Goal: Communication & Community: Share content

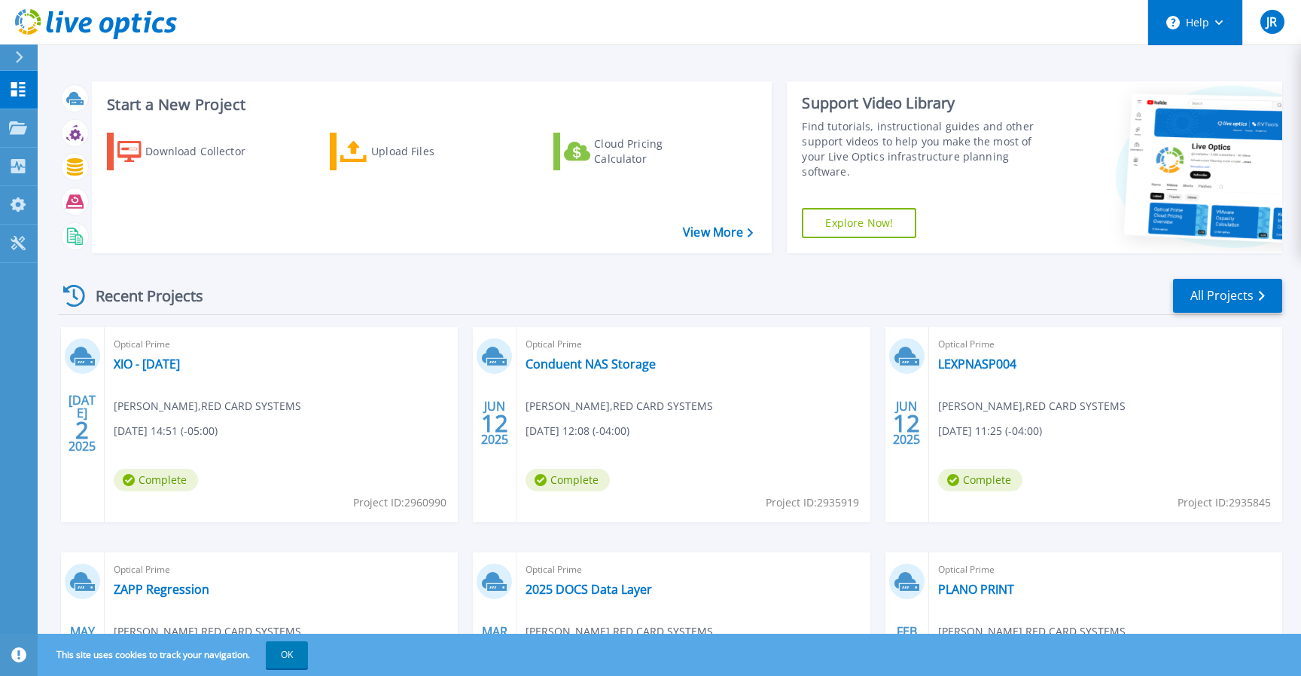
click at [1234, 34] on button "Help" at bounding box center [1196, 22] width 94 height 45
click at [130, 369] on link "XIO - [DATE]" at bounding box center [147, 363] width 66 height 15
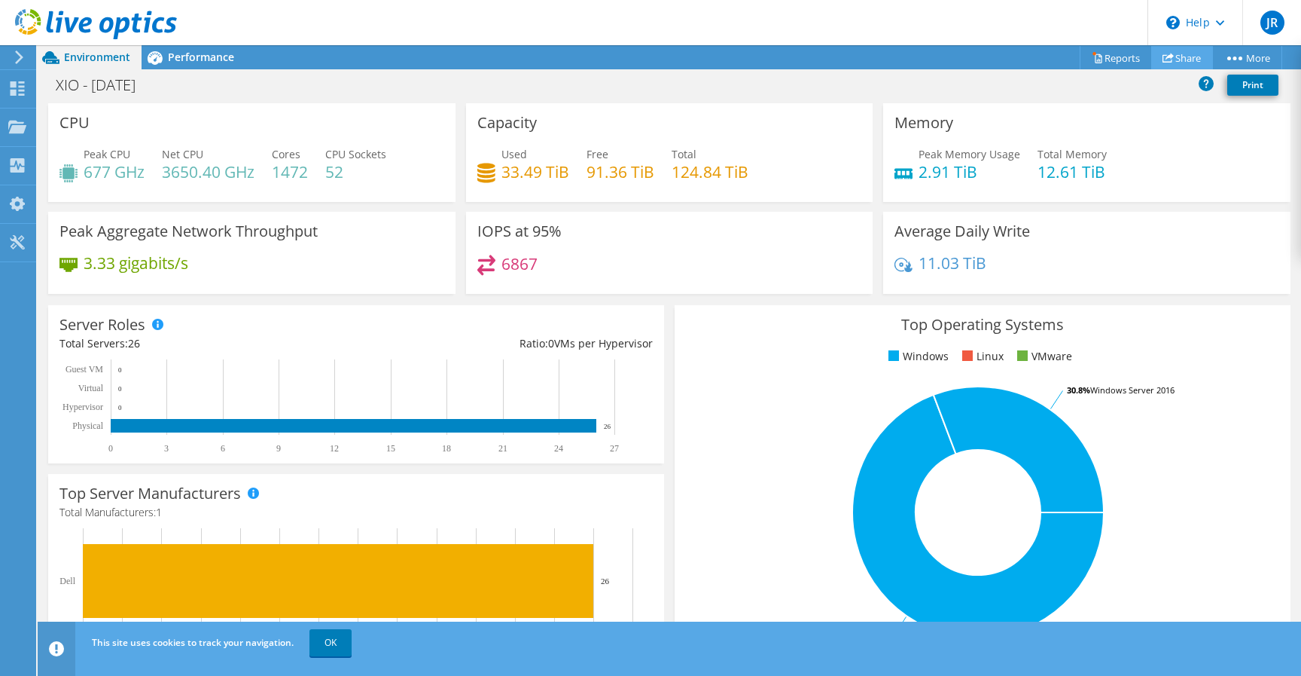
click at [1169, 52] on link "Share" at bounding box center [1183, 57] width 62 height 23
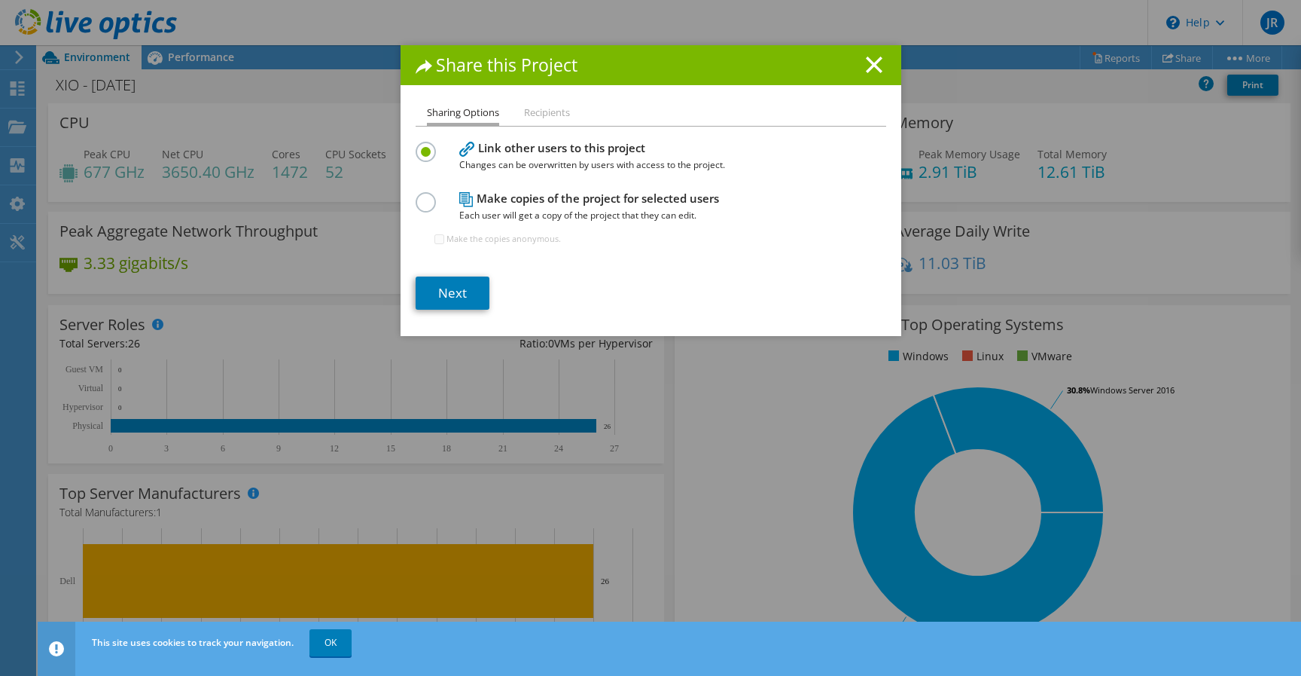
click at [547, 116] on li "Recipients" at bounding box center [547, 113] width 46 height 19
click at [516, 201] on h4 "Make copies of the project for selected users Each user will get a copy of the …" at bounding box center [647, 207] width 377 height 34
click at [427, 196] on label at bounding box center [429, 194] width 26 height 4
click at [0, 0] on input "radio" at bounding box center [0, 0] width 0 height 0
click at [429, 145] on label at bounding box center [429, 144] width 26 height 4
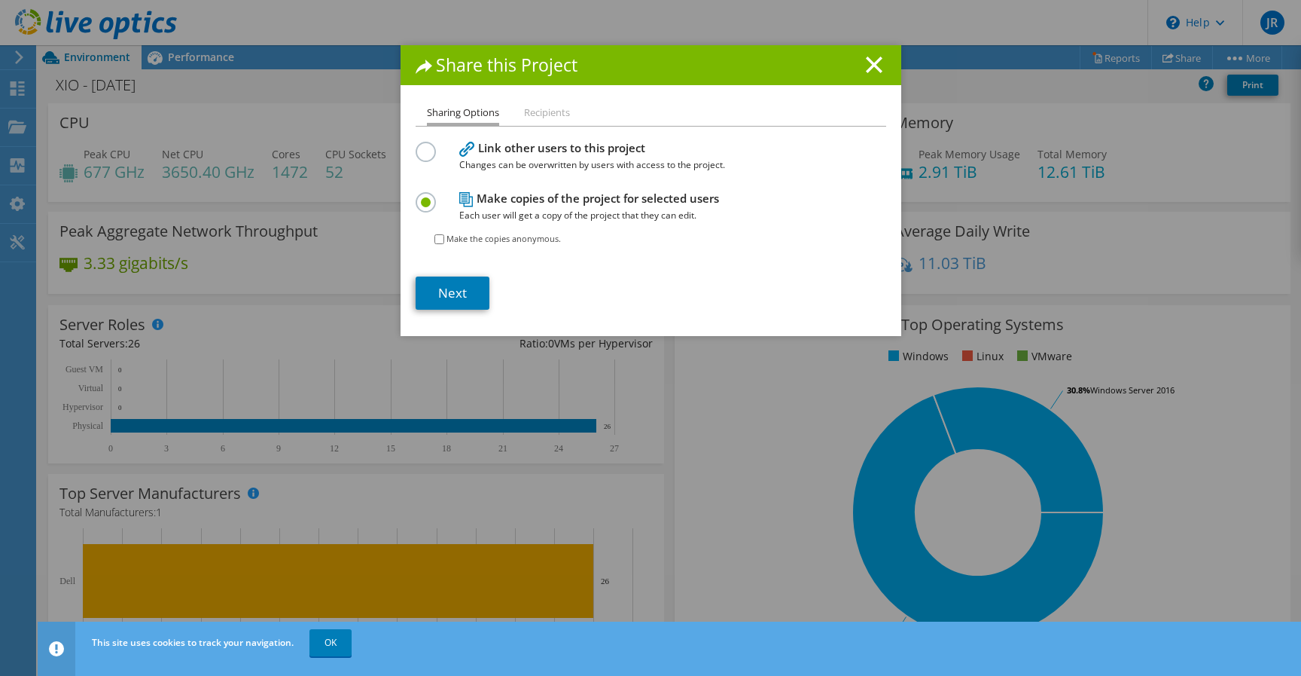
click at [0, 0] on input "radio" at bounding box center [0, 0] width 0 height 0
click at [462, 301] on link "Next" at bounding box center [453, 292] width 74 height 33
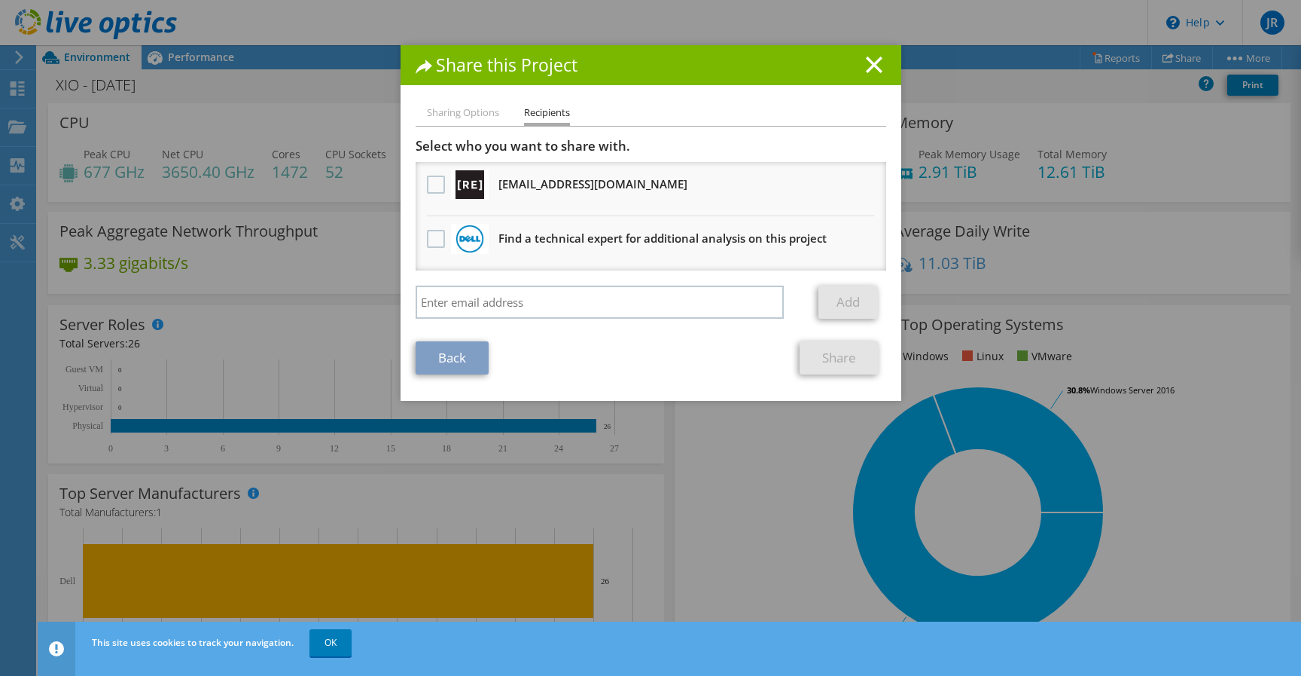
click at [456, 113] on li "Sharing Options" at bounding box center [463, 113] width 72 height 19
click at [482, 112] on li "Sharing Options" at bounding box center [463, 113] width 72 height 19
click at [460, 114] on li "Sharing Options" at bounding box center [463, 113] width 72 height 19
click at [578, 307] on input "search" at bounding box center [600, 301] width 369 height 33
click at [441, 183] on label at bounding box center [438, 184] width 22 height 18
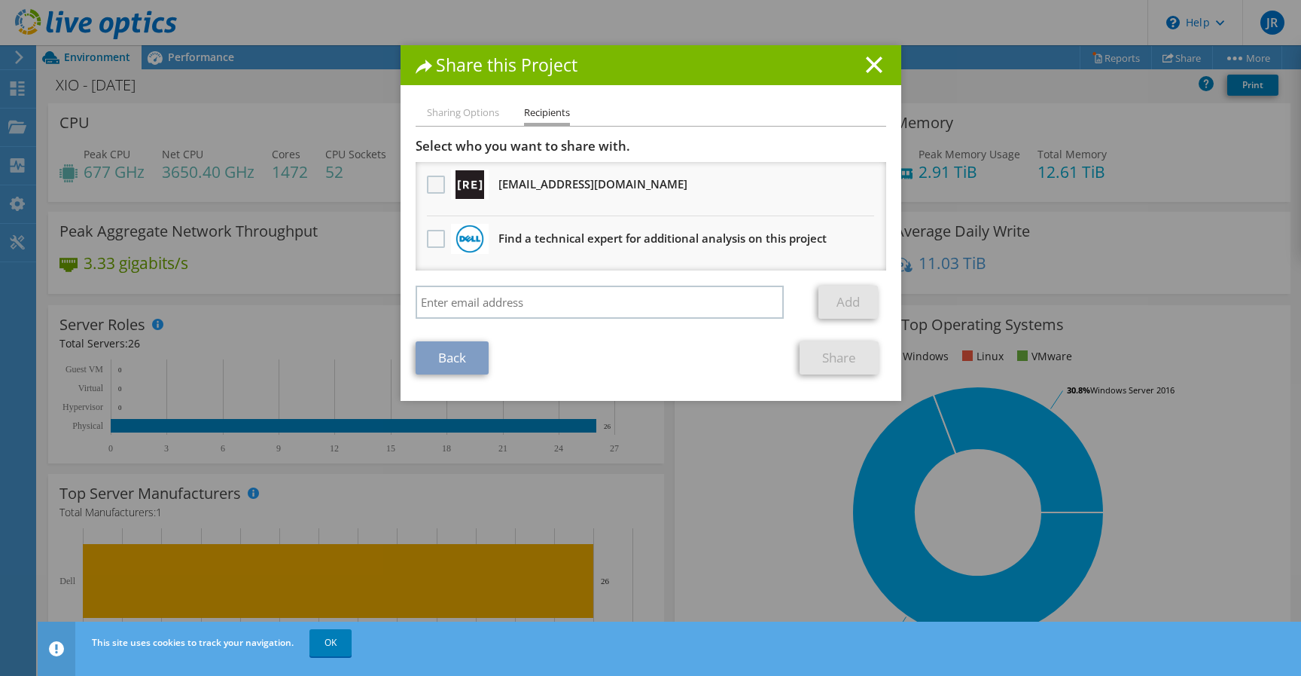
click at [0, 0] on input "checkbox" at bounding box center [0, 0] width 0 height 0
click at [441, 183] on label at bounding box center [438, 184] width 22 height 18
click at [0, 0] on input "checkbox" at bounding box center [0, 0] width 0 height 0
click at [467, 114] on li "Sharing Options" at bounding box center [463, 113] width 72 height 19
drag, startPoint x: 858, startPoint y: 64, endPoint x: 870, endPoint y: 63, distance: 12.1
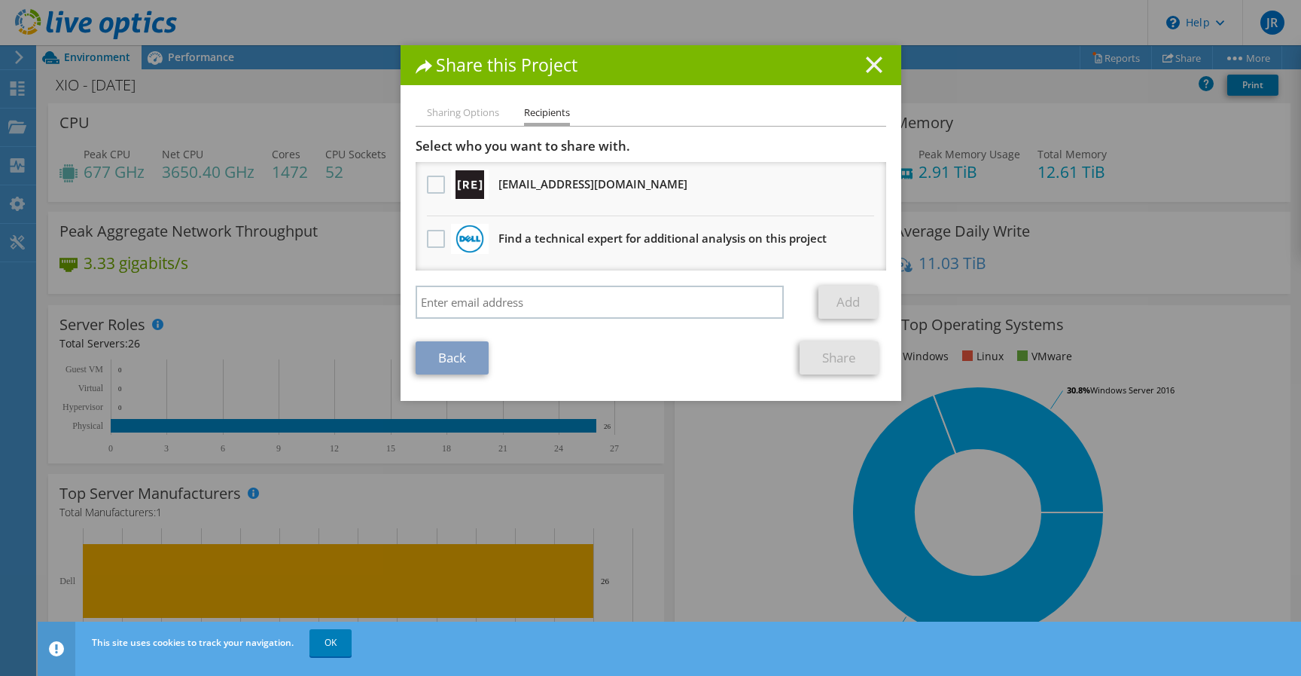
click at [864, 63] on h1 "Share this Project" at bounding box center [651, 64] width 471 height 17
click at [872, 63] on line at bounding box center [874, 64] width 15 height 15
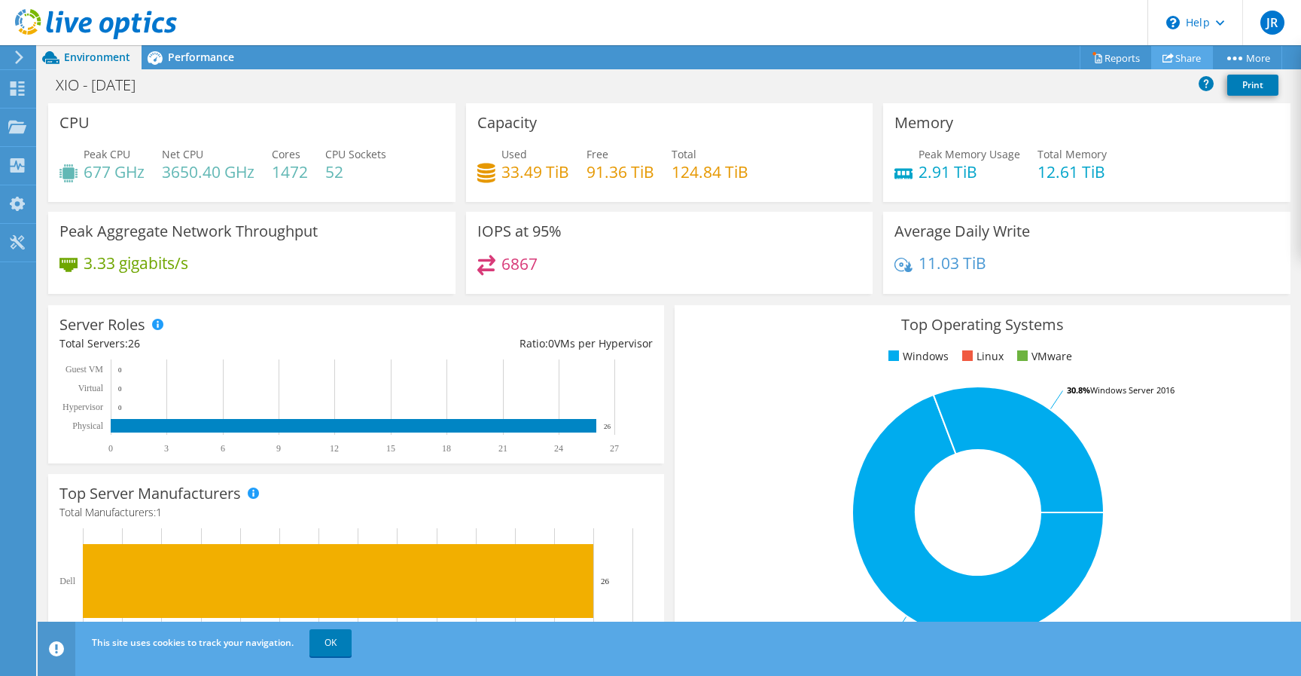
click at [1163, 54] on icon at bounding box center [1168, 57] width 11 height 11
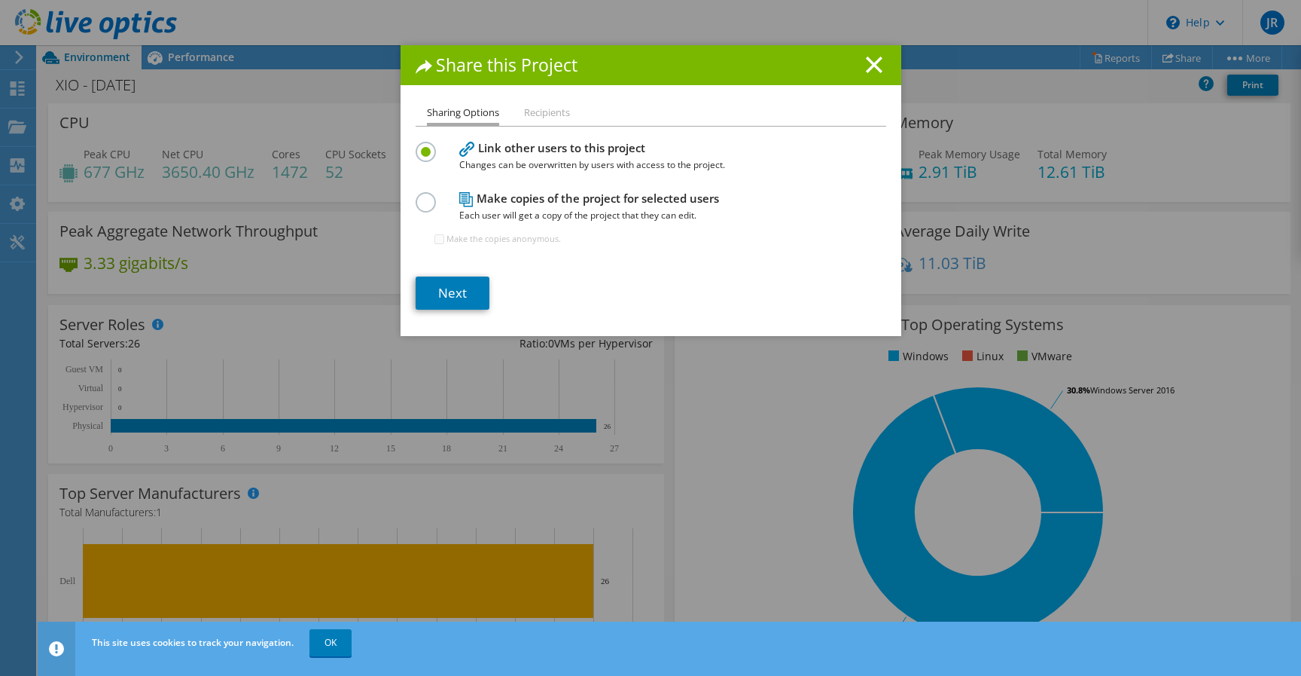
click at [561, 112] on li "Recipients" at bounding box center [547, 113] width 46 height 19
click at [324, 636] on div "Share this Project Sharing Options Recipients Link other users to this project …" at bounding box center [650, 338] width 1301 height 676
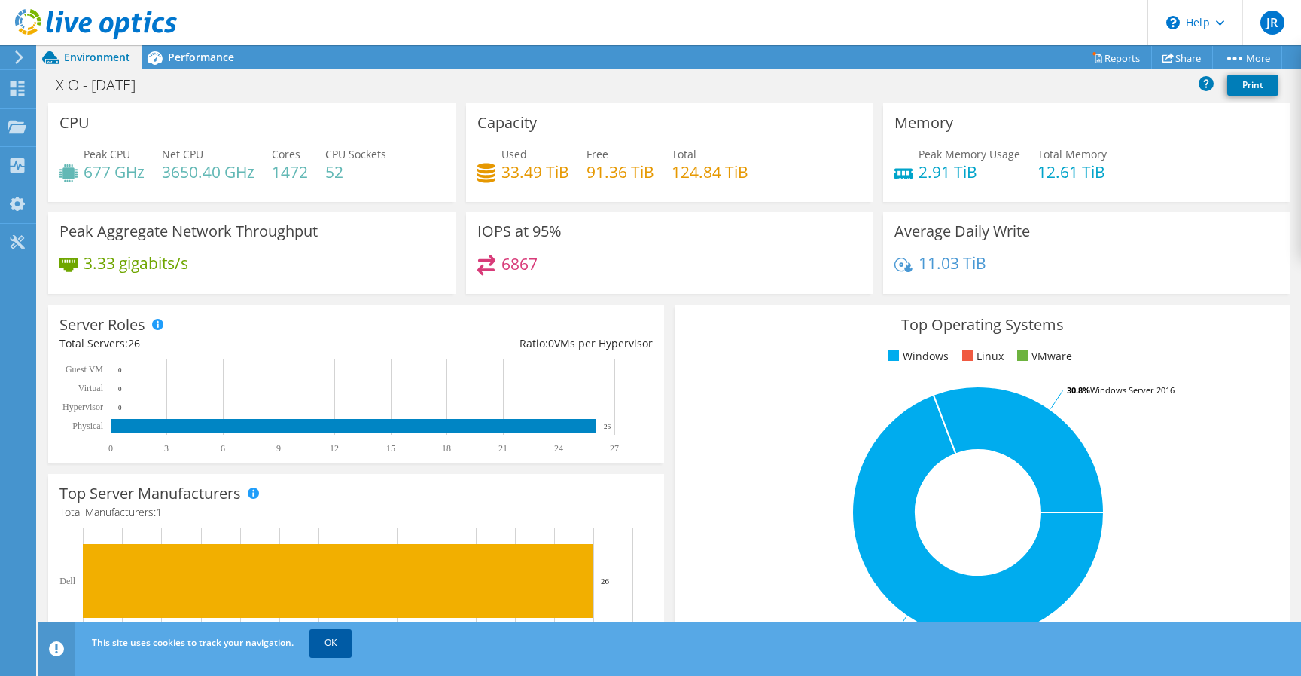
click at [334, 641] on link "OK" at bounding box center [331, 642] width 42 height 27
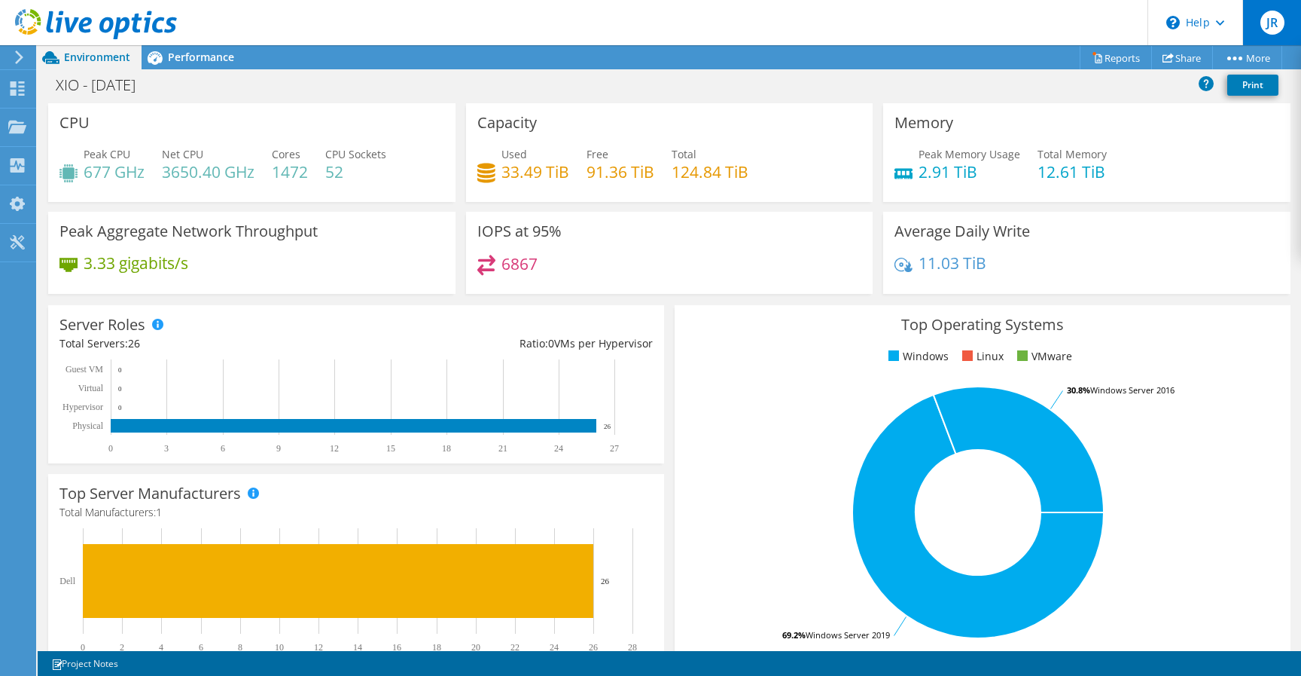
click at [1264, 32] on span "JR" at bounding box center [1273, 23] width 24 height 24
